Goal: Use online tool/utility

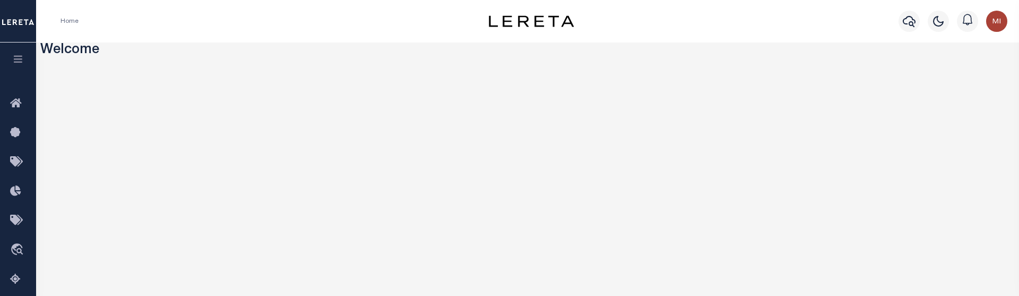
click at [16, 61] on icon "button" at bounding box center [18, 59] width 12 height 10
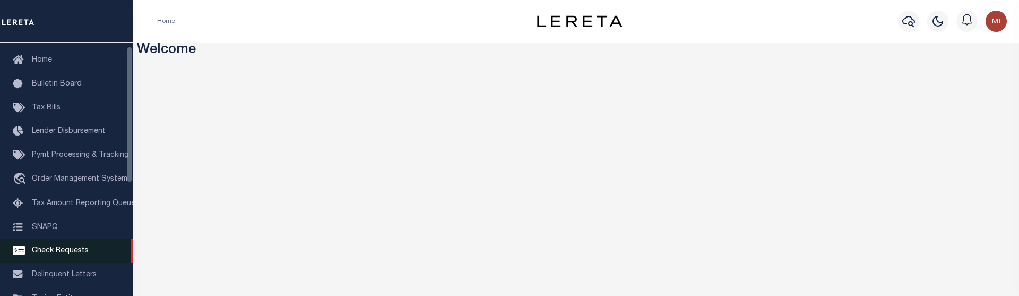
scroll to position [217, 0]
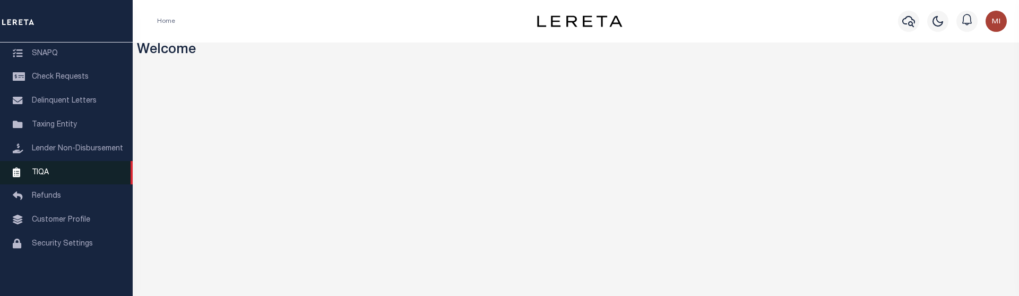
click at [44, 176] on span "TIQA" at bounding box center [40, 171] width 17 height 7
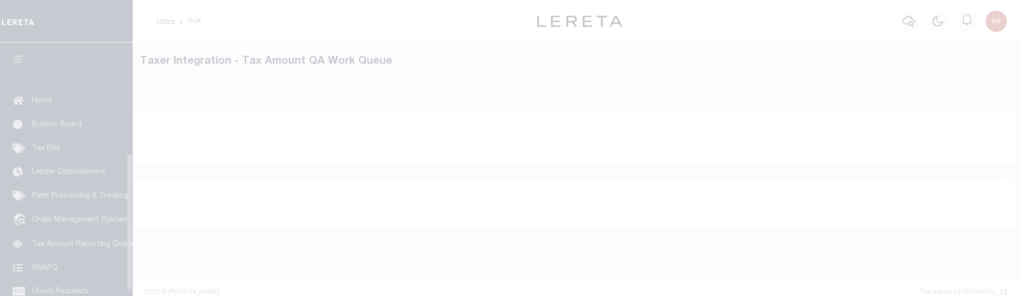
scroll to position [216, 0]
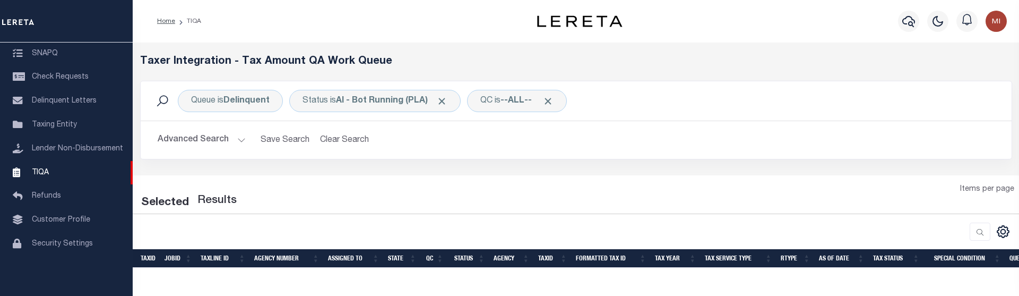
select select "200"
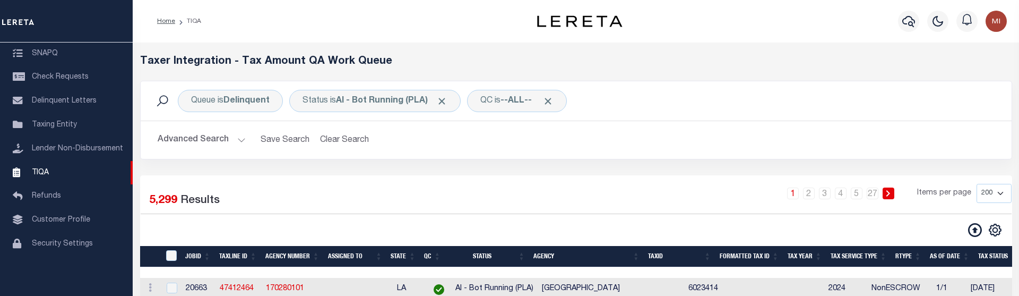
click at [642, 138] on h2 "Advanced Search Save Search Clear Search TIQATaxLineSearchTable_dynamictable___…" at bounding box center [576, 140] width 854 height 21
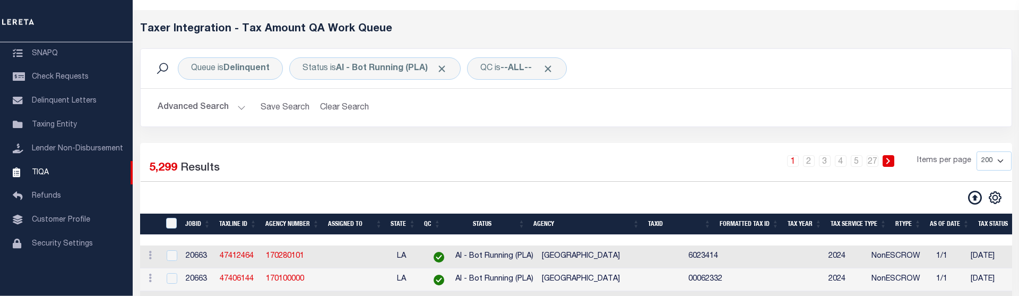
scroll to position [54, 0]
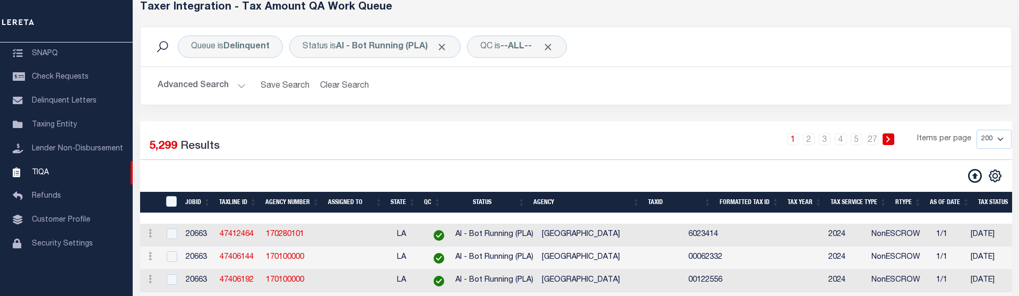
click at [975, 177] on icon at bounding box center [975, 176] width 14 height 14
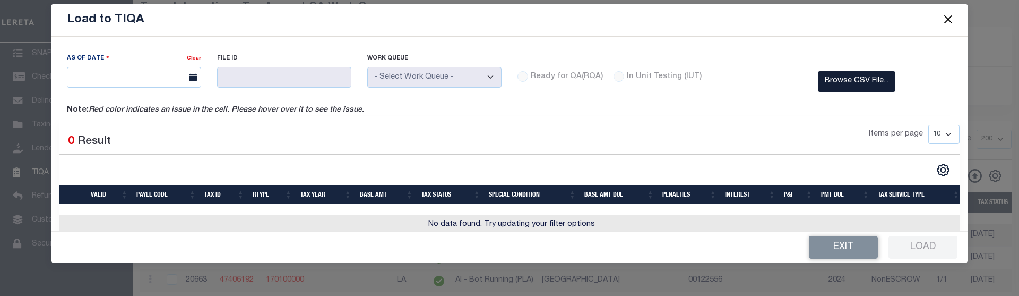
click at [836, 81] on label "Browse CSV File..." at bounding box center [857, 81] width 78 height 21
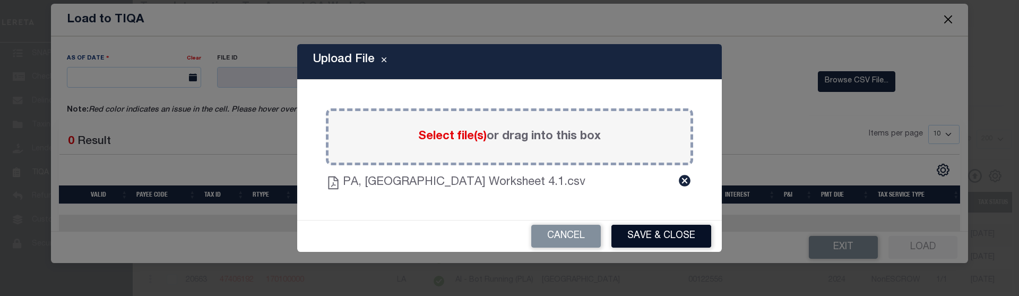
click at [662, 233] on button "Save & Close" at bounding box center [662, 236] width 100 height 23
